Goal: Information Seeking & Learning: Learn about a topic

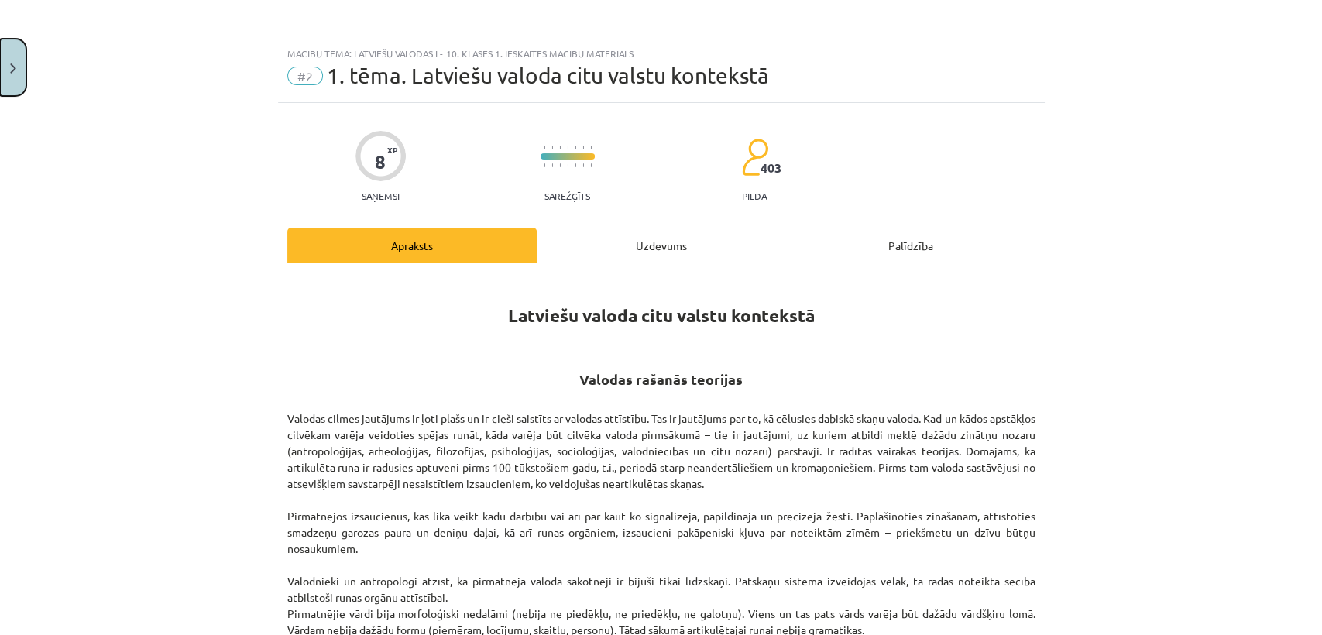
click at [4, 71] on button "Close" at bounding box center [13, 67] width 26 height 57
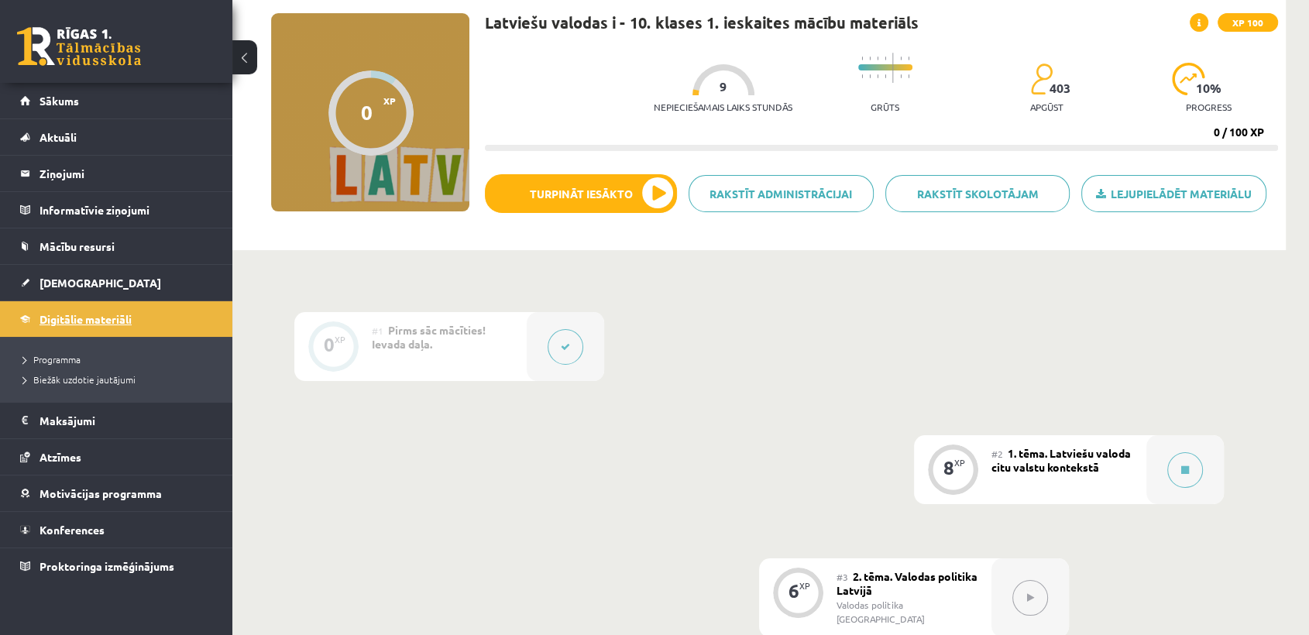
click at [122, 324] on link "Digitālie materiāli" at bounding box center [116, 319] width 193 height 36
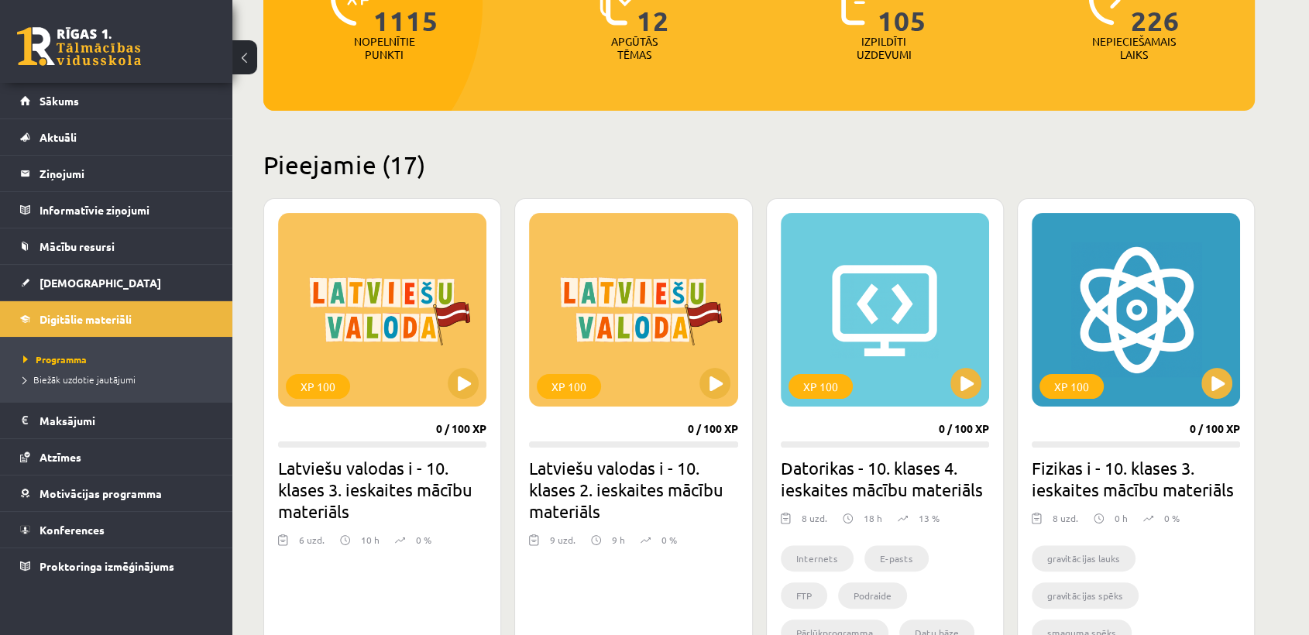
scroll to position [245, 0]
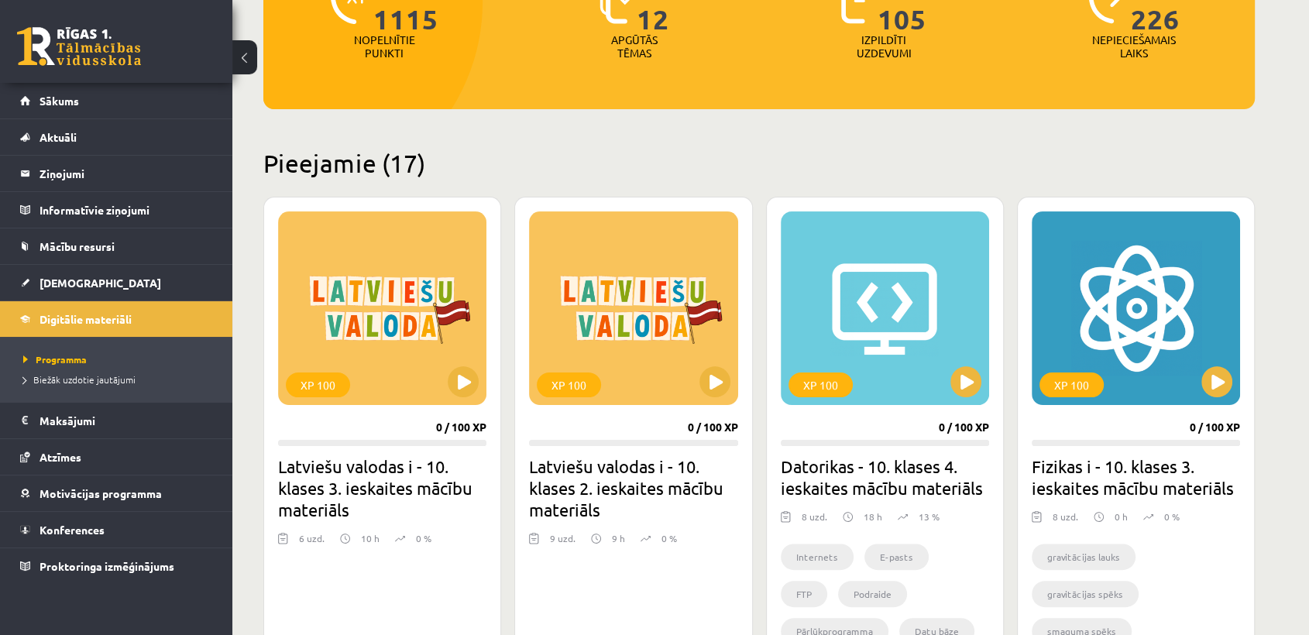
click at [993, 379] on div "XP 100 0 / 100 XP Datorikas - 10. klases 4. ieskaites mācību materiāls 8 uzd. 1…" at bounding box center [885, 436] width 238 height 478
click at [965, 378] on button at bounding box center [965, 381] width 31 height 31
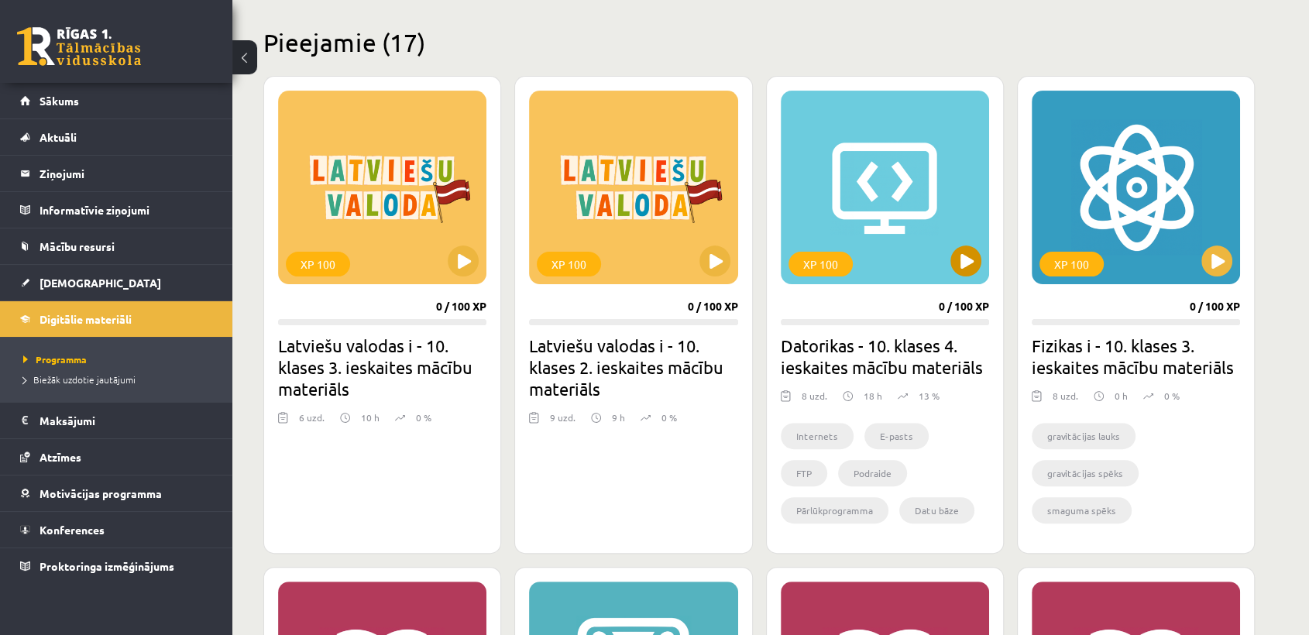
scroll to position [366, 0]
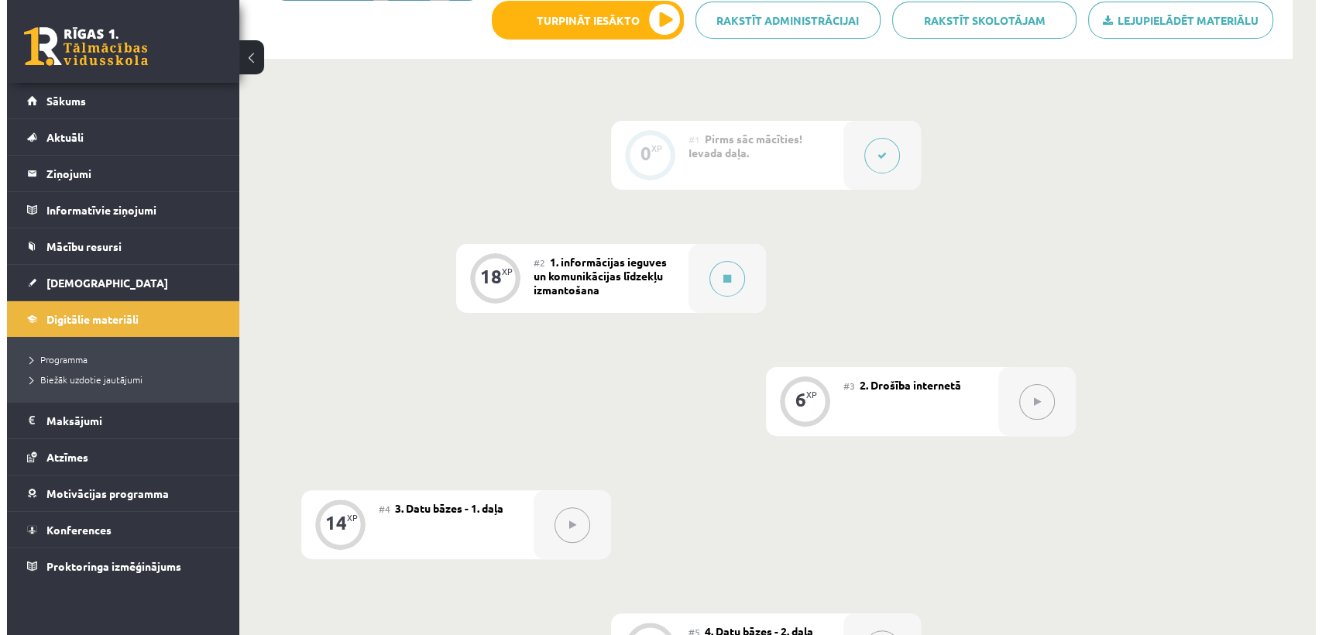
scroll to position [325, 0]
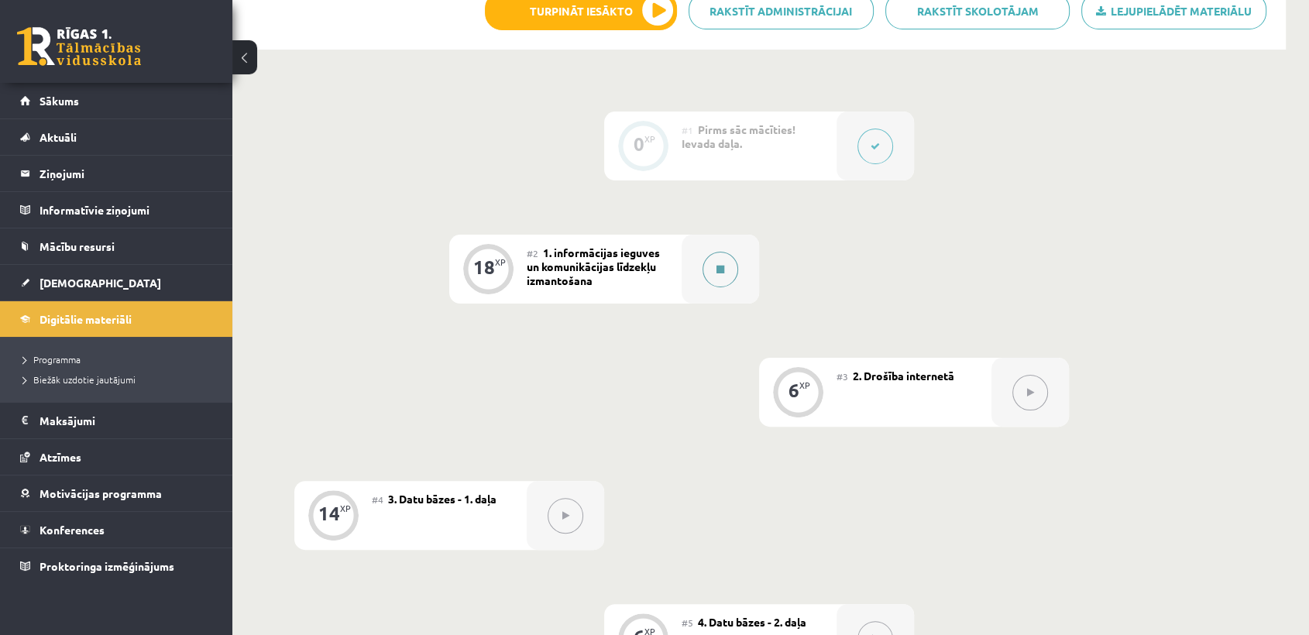
click at [728, 272] on button at bounding box center [720, 270] width 36 height 36
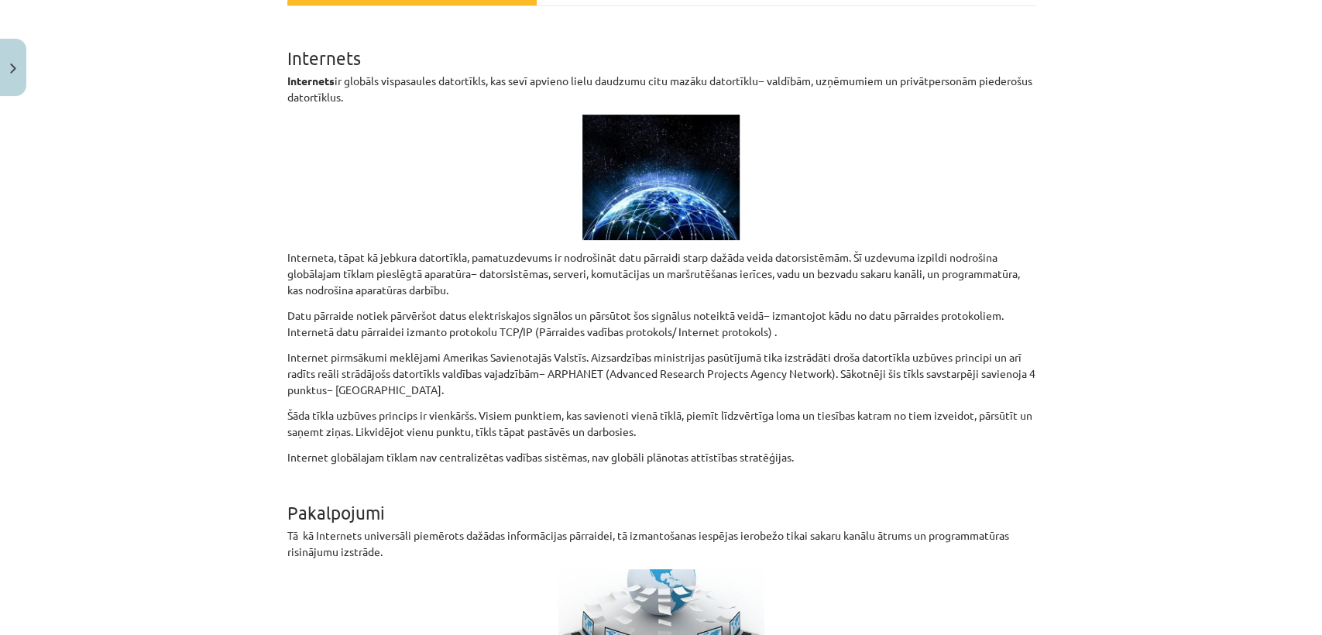
scroll to position [259, 0]
click at [256, 330] on div "Mācību tēma: Datorikas - 10. klases 4. ieskaites mācību materiāls #2 1. informā…" at bounding box center [661, 317] width 1322 height 635
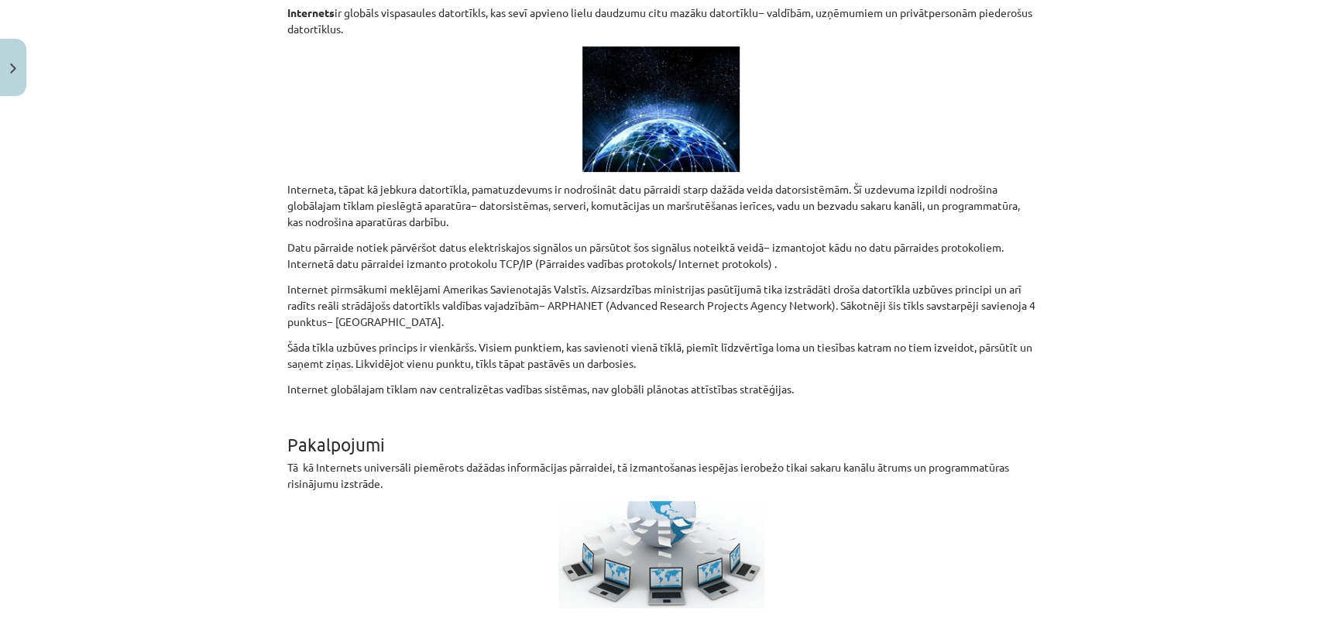
scroll to position [326, 0]
click at [188, 356] on div "Mācību tēma: Datorikas - 10. klases 4. ieskaites mācību materiāls #2 1. informā…" at bounding box center [661, 317] width 1322 height 635
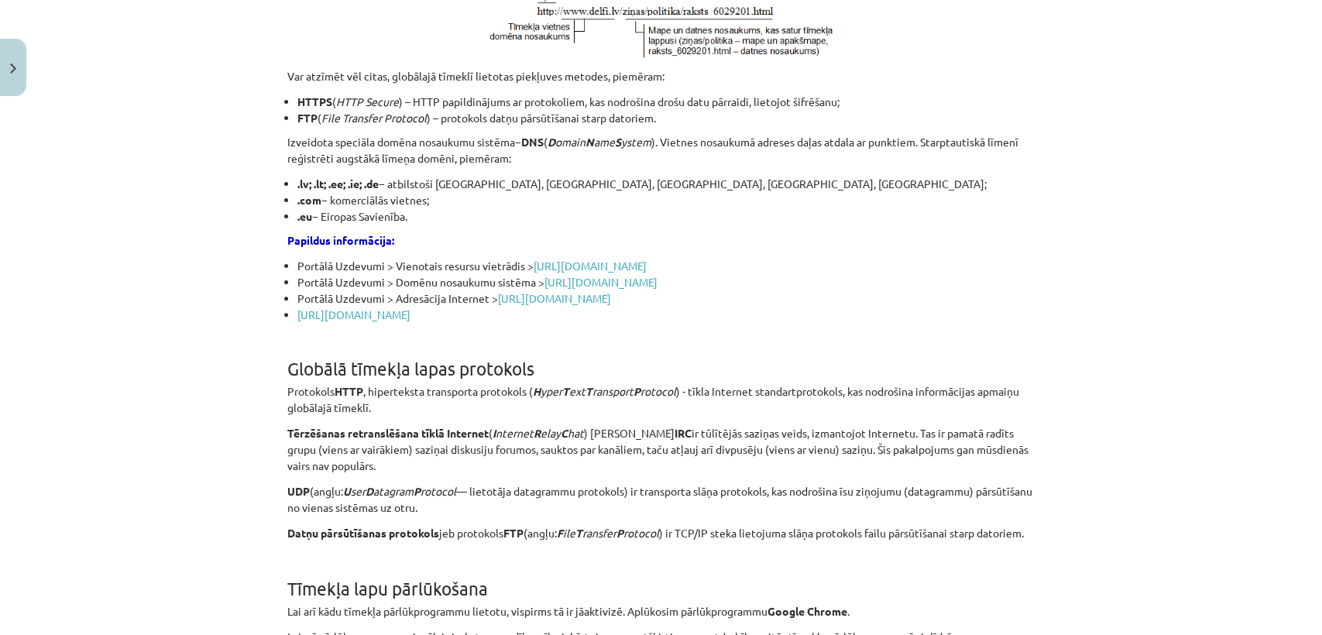
scroll to position [4046, 0]
